Goal: Task Accomplishment & Management: Complete application form

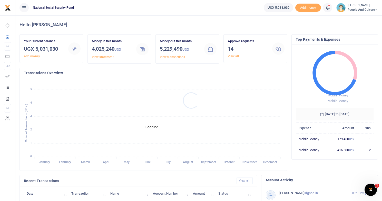
scroll to position [4, 4]
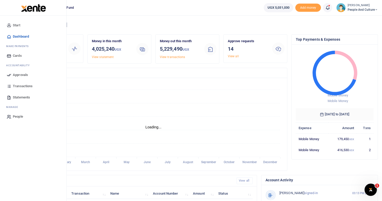
click at [18, 76] on span "Approvals" at bounding box center [20, 75] width 15 height 5
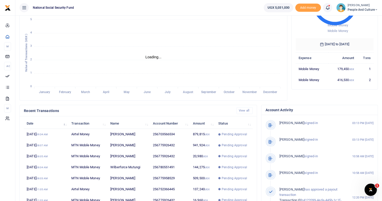
scroll to position [72, 0]
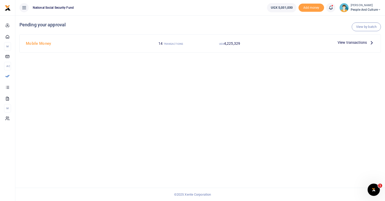
click at [170, 43] on small "TRANSACTIONS" at bounding box center [173, 44] width 19 height 3
click at [353, 43] on span "View transactions" at bounding box center [352, 43] width 29 height 6
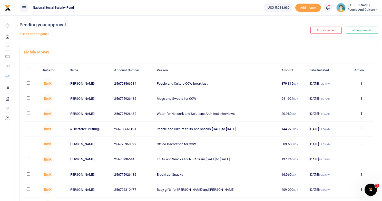
click at [30, 83] on input "checkbox" at bounding box center [28, 82] width 3 height 3
checkbox input "true"
click at [27, 99] on input "checkbox" at bounding box center [28, 98] width 3 height 3
checkbox input "true"
click at [29, 114] on input "checkbox" at bounding box center [28, 113] width 3 height 3
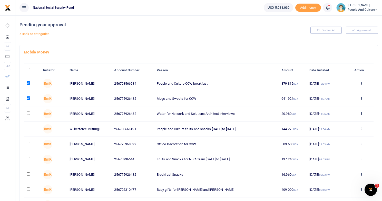
checkbox input "true"
click at [28, 129] on input "checkbox" at bounding box center [28, 128] width 3 height 3
checkbox input "true"
click at [28, 144] on input "checkbox" at bounding box center [28, 143] width 3 height 3
checkbox input "true"
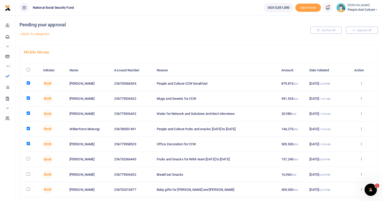
click at [28, 160] on input "checkbox" at bounding box center [28, 158] width 3 height 3
checkbox input "true"
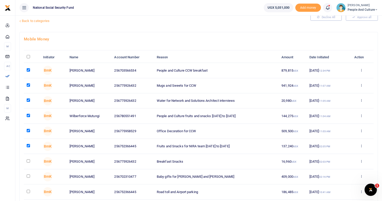
scroll to position [27, 0]
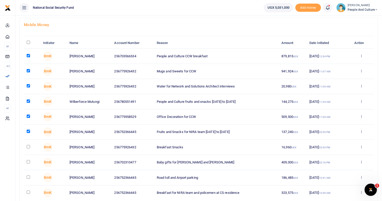
click at [28, 147] on input "checkbox" at bounding box center [28, 146] width 3 height 3
checkbox input "true"
click at [29, 162] on input "checkbox" at bounding box center [28, 161] width 3 height 3
checkbox input "true"
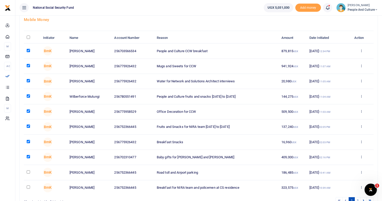
scroll to position [44, 0]
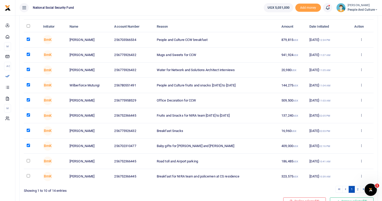
click at [29, 160] on input "checkbox" at bounding box center [28, 160] width 3 height 3
checkbox input "true"
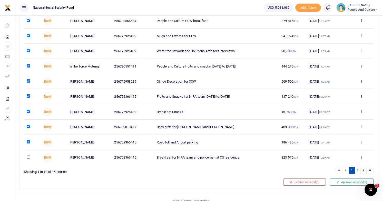
scroll to position [69, 0]
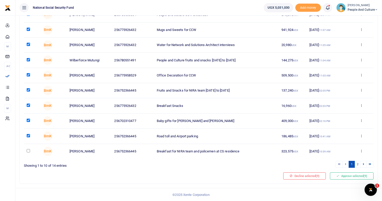
click at [28, 151] on input "checkbox" at bounding box center [28, 150] width 3 height 3
checkbox input "true"
click at [346, 177] on button "Approve selected (10)" at bounding box center [350, 176] width 45 height 7
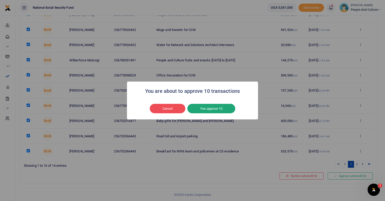
click at [214, 109] on button "Yes approve 10" at bounding box center [212, 109] width 48 height 10
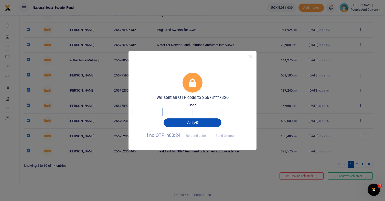
click at [154, 113] on input "text" at bounding box center [148, 112] width 30 height 9
type input "7"
type input "3"
type input "8"
type input "4"
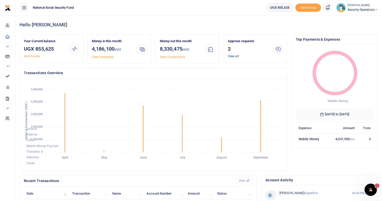
click at [232, 57] on link "View all" at bounding box center [233, 57] width 11 height 4
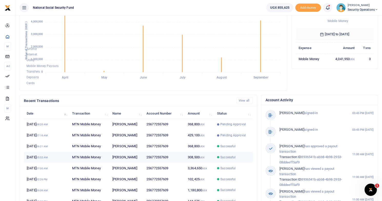
scroll to position [88, 0]
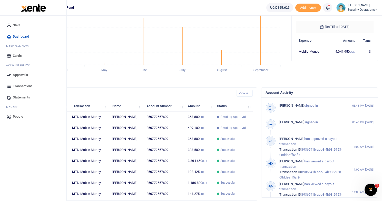
click at [19, 75] on span "Approvals" at bounding box center [20, 75] width 15 height 5
click at [20, 74] on span "Approvals" at bounding box center [20, 75] width 15 height 5
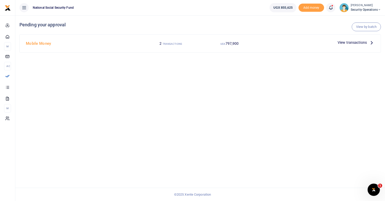
click at [170, 44] on small "TRANSACTIONS" at bounding box center [172, 44] width 19 height 3
click at [169, 43] on small "TRANSACTIONS" at bounding box center [172, 44] width 19 height 3
click at [169, 44] on small "TRANSACTIONS" at bounding box center [172, 44] width 19 height 3
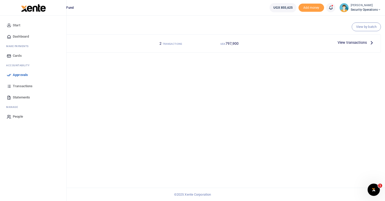
click at [24, 75] on span "Approvals" at bounding box center [20, 75] width 15 height 5
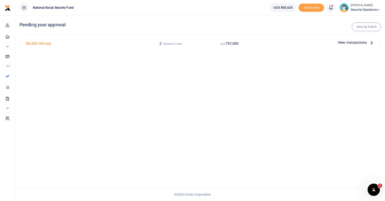
click at [348, 42] on span "View transactions" at bounding box center [352, 43] width 29 height 6
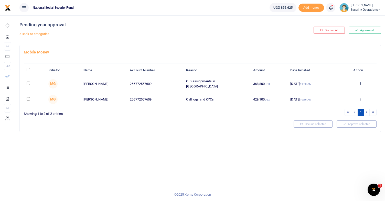
click at [27, 84] on input "checkbox" at bounding box center [28, 83] width 3 height 3
checkbox input "true"
click at [28, 98] on input "checkbox" at bounding box center [28, 98] width 3 height 3
checkbox input "true"
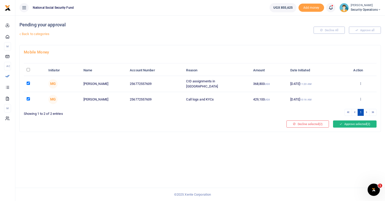
click at [346, 124] on button "Approve selected (2)" at bounding box center [355, 124] width 44 height 7
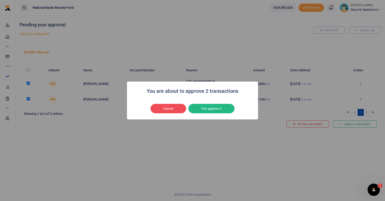
click at [212, 112] on button "Yes approve 2" at bounding box center [212, 109] width 46 height 10
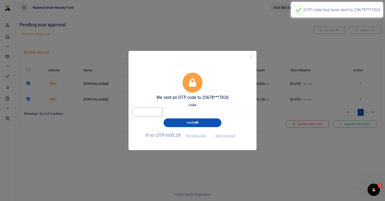
click at [155, 113] on input "text" at bounding box center [148, 112] width 30 height 9
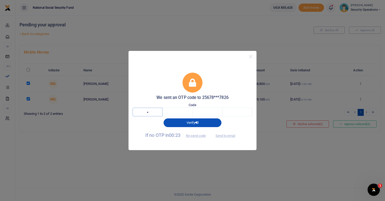
type input "5"
type input "9"
type input "3"
type input "2"
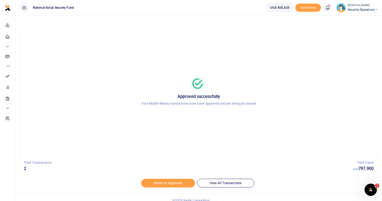
click at [375, 9] on icon at bounding box center [375, 10] width 3 height 4
click at [363, 18] on link "Switch accounts" at bounding box center [358, 18] width 40 height 7
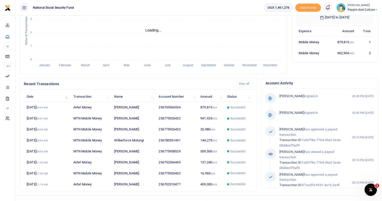
scroll to position [96, 0]
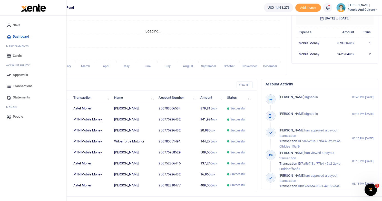
click at [21, 75] on span "Approvals" at bounding box center [20, 75] width 15 height 5
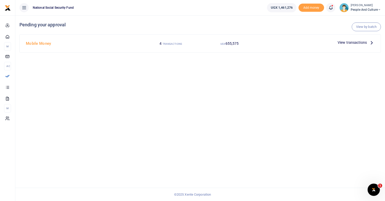
click at [352, 43] on span "View transactions" at bounding box center [352, 43] width 29 height 6
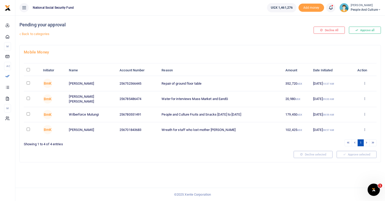
click at [30, 83] on td at bounding box center [32, 83] width 16 height 15
click at [29, 83] on input "checkbox" at bounding box center [28, 82] width 3 height 3
checkbox input "true"
click at [29, 98] on input "checkbox" at bounding box center [28, 98] width 3 height 3
checkbox input "true"
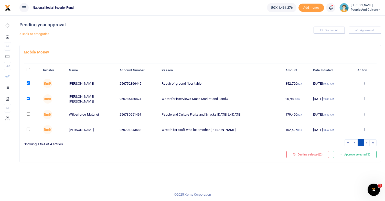
click at [28, 114] on input "checkbox" at bounding box center [28, 113] width 3 height 3
checkbox input "true"
click at [27, 129] on input "checkbox" at bounding box center [28, 129] width 3 height 3
checkbox input "true"
click at [353, 153] on button "Approve selected (4)" at bounding box center [355, 154] width 44 height 7
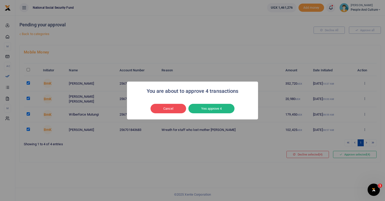
click at [208, 108] on button "Yes approve 4" at bounding box center [212, 109] width 46 height 10
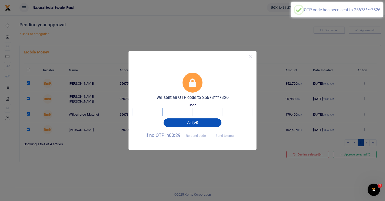
click at [157, 112] on input "text" at bounding box center [148, 112] width 30 height 9
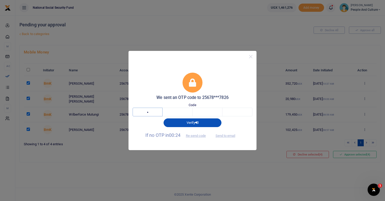
type input "6"
type input "7"
type input "0"
type input "2"
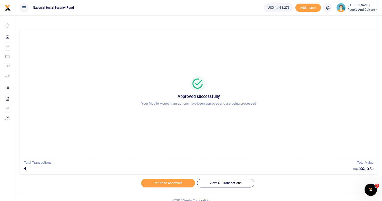
click at [368, 7] on small "[PERSON_NAME]" at bounding box center [362, 5] width 30 height 4
click at [355, 49] on link "Logout" at bounding box center [357, 46] width 40 height 7
